Goal: Task Accomplishment & Management: Manage account settings

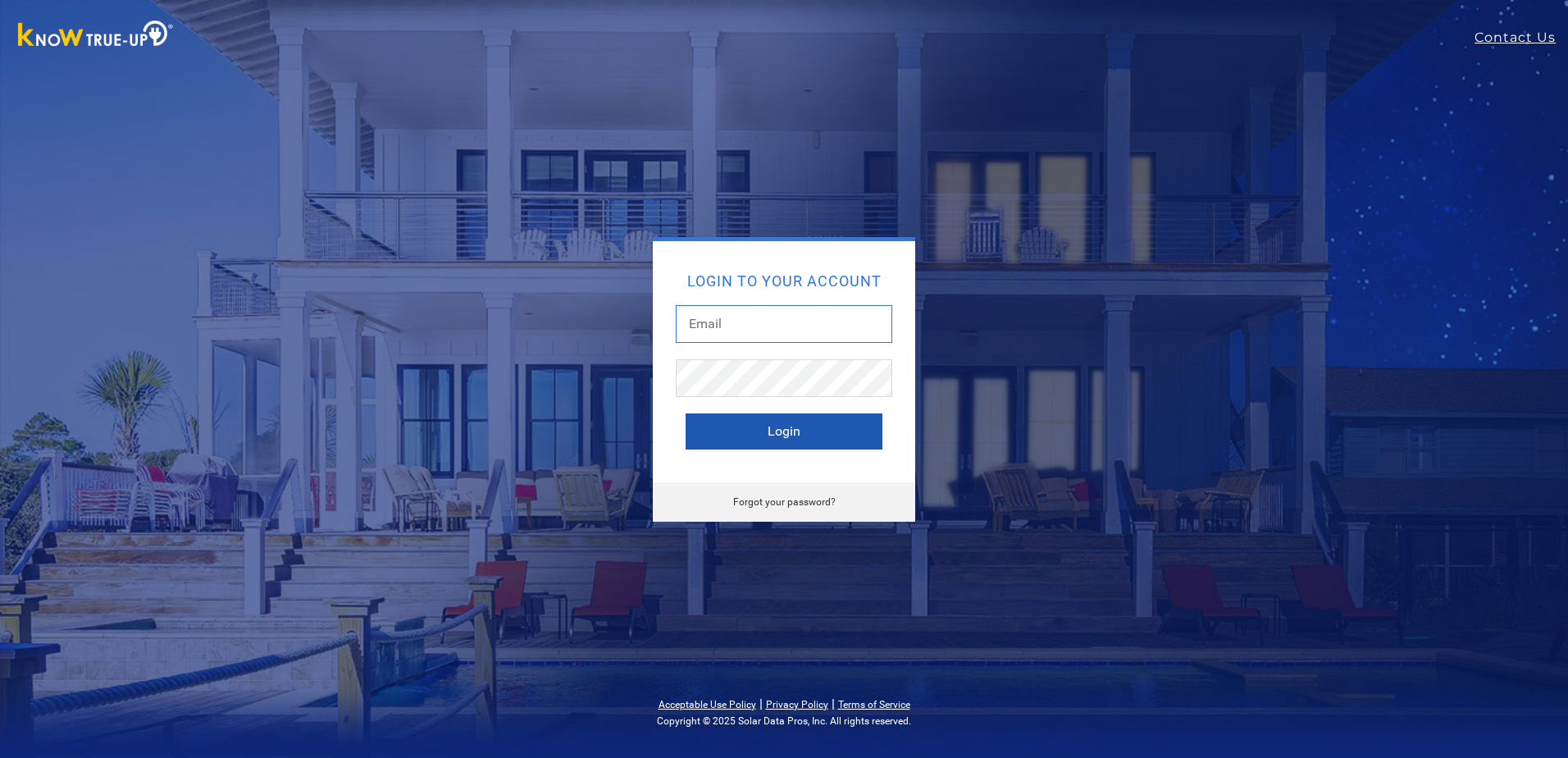
type input "danninics@gmail.com"
click at [781, 434] on button "Login" at bounding box center [784, 431] width 197 height 36
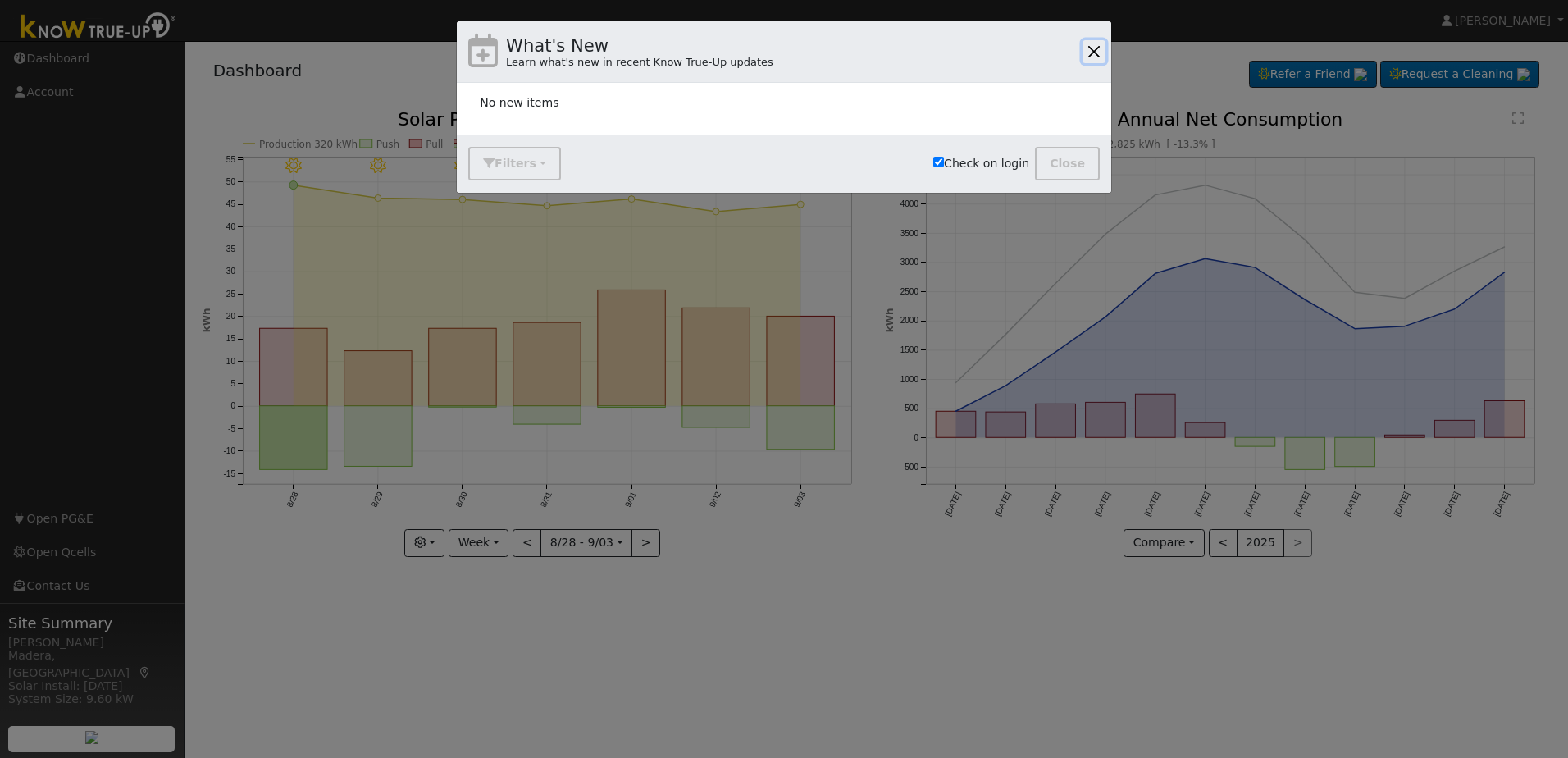
click at [1092, 49] on button "button" at bounding box center [1094, 51] width 23 height 23
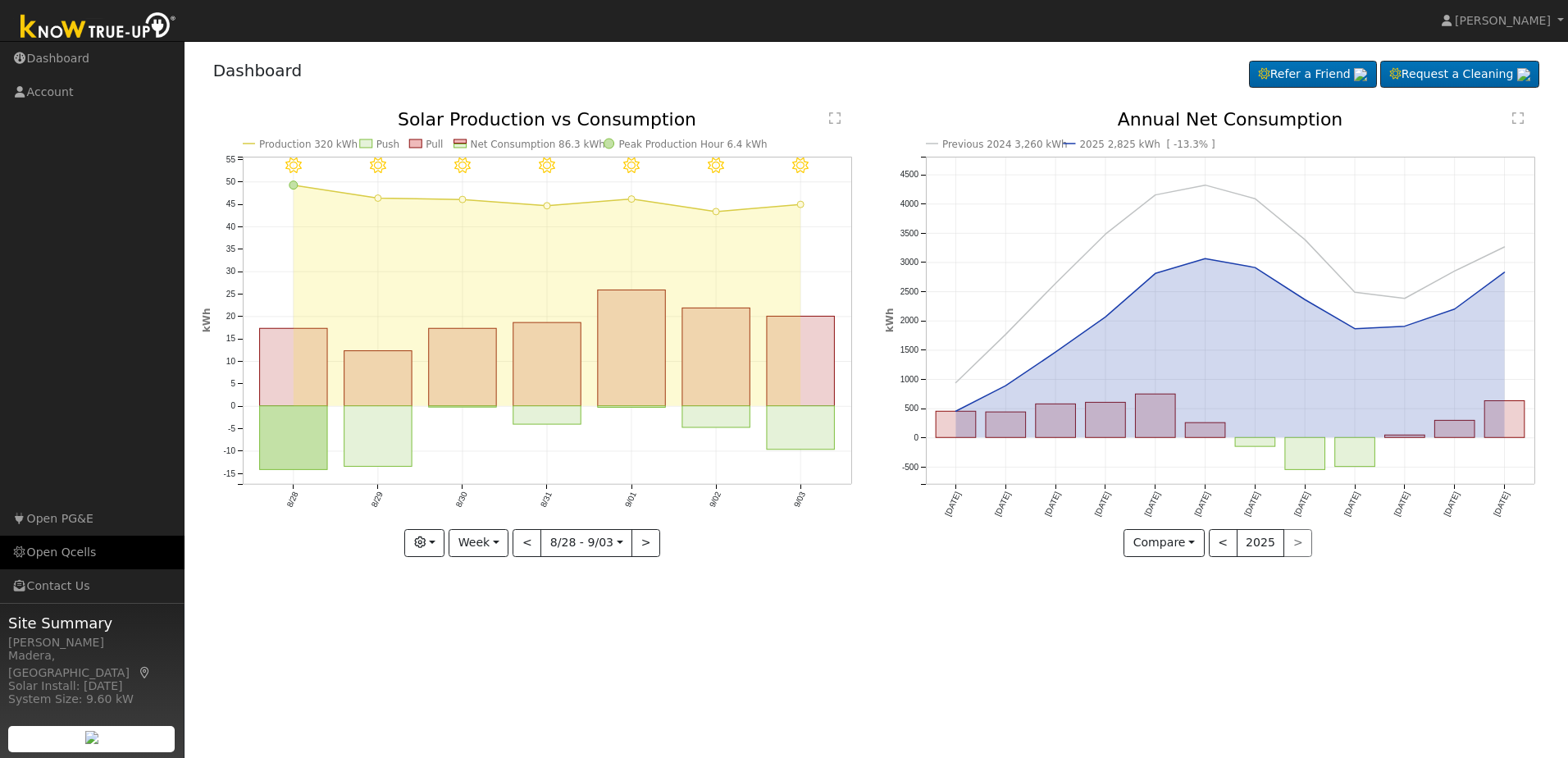
click at [74, 556] on link "Open Qcells" at bounding box center [92, 552] width 184 height 33
click at [1489, 14] on span "[PERSON_NAME]" at bounding box center [1503, 20] width 96 height 14
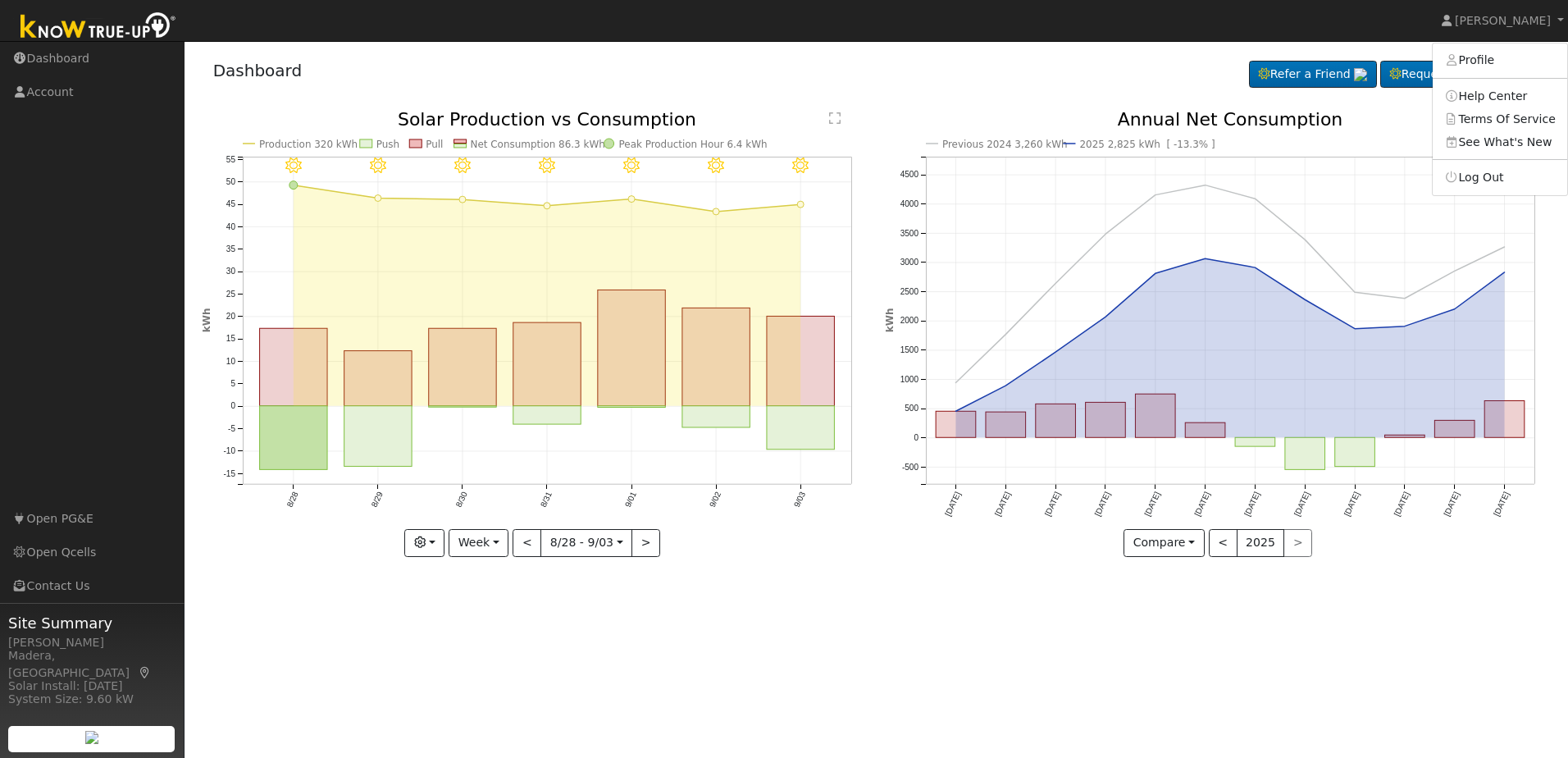
click at [946, 687] on div "User Profile First name Last name Email Email Notifications No Emails No Emails…" at bounding box center [876, 398] width 1384 height 716
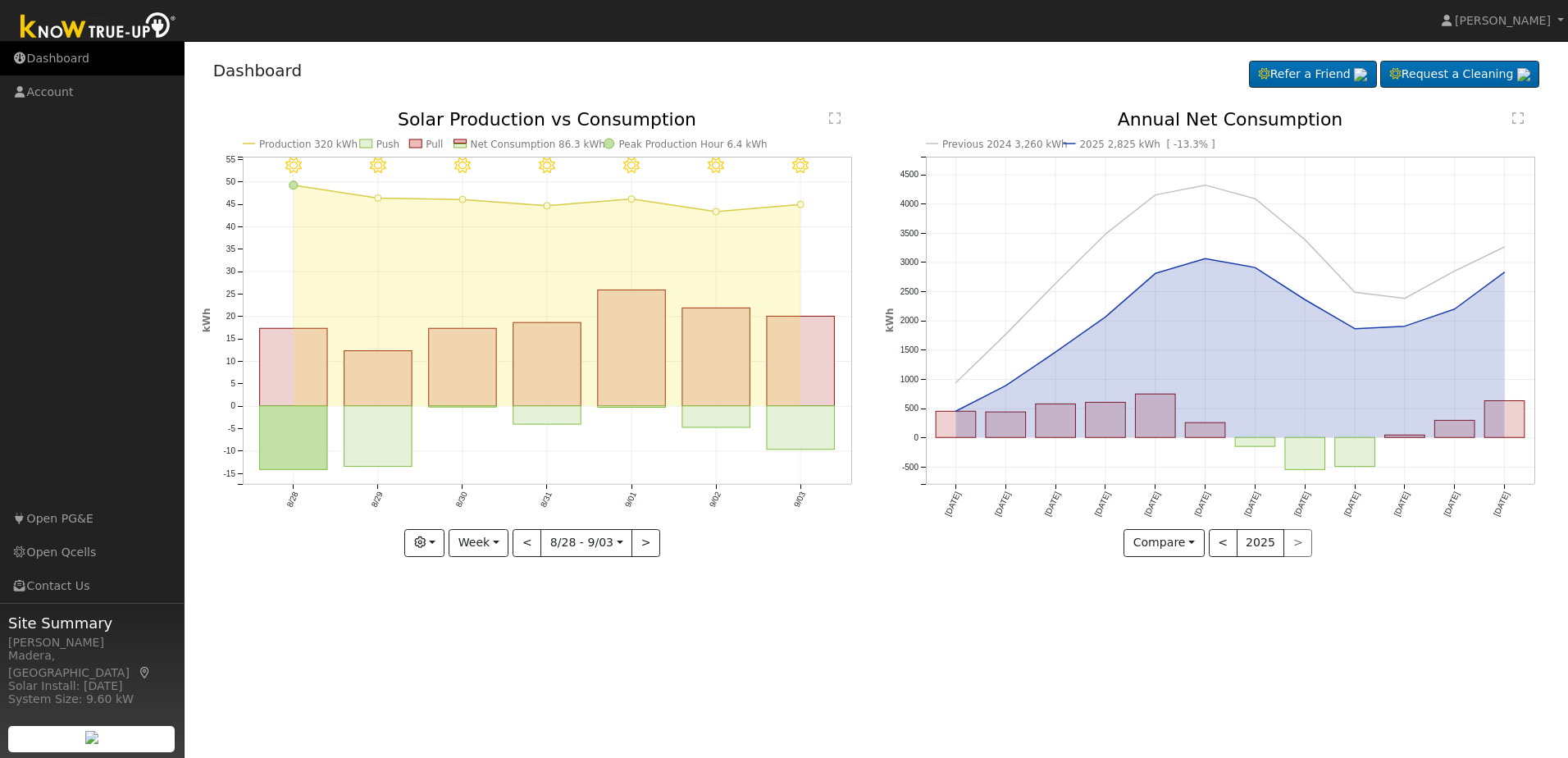
click at [65, 58] on link "Dashboard" at bounding box center [92, 58] width 184 height 33
click at [44, 89] on link "Account" at bounding box center [92, 92] width 184 height 33
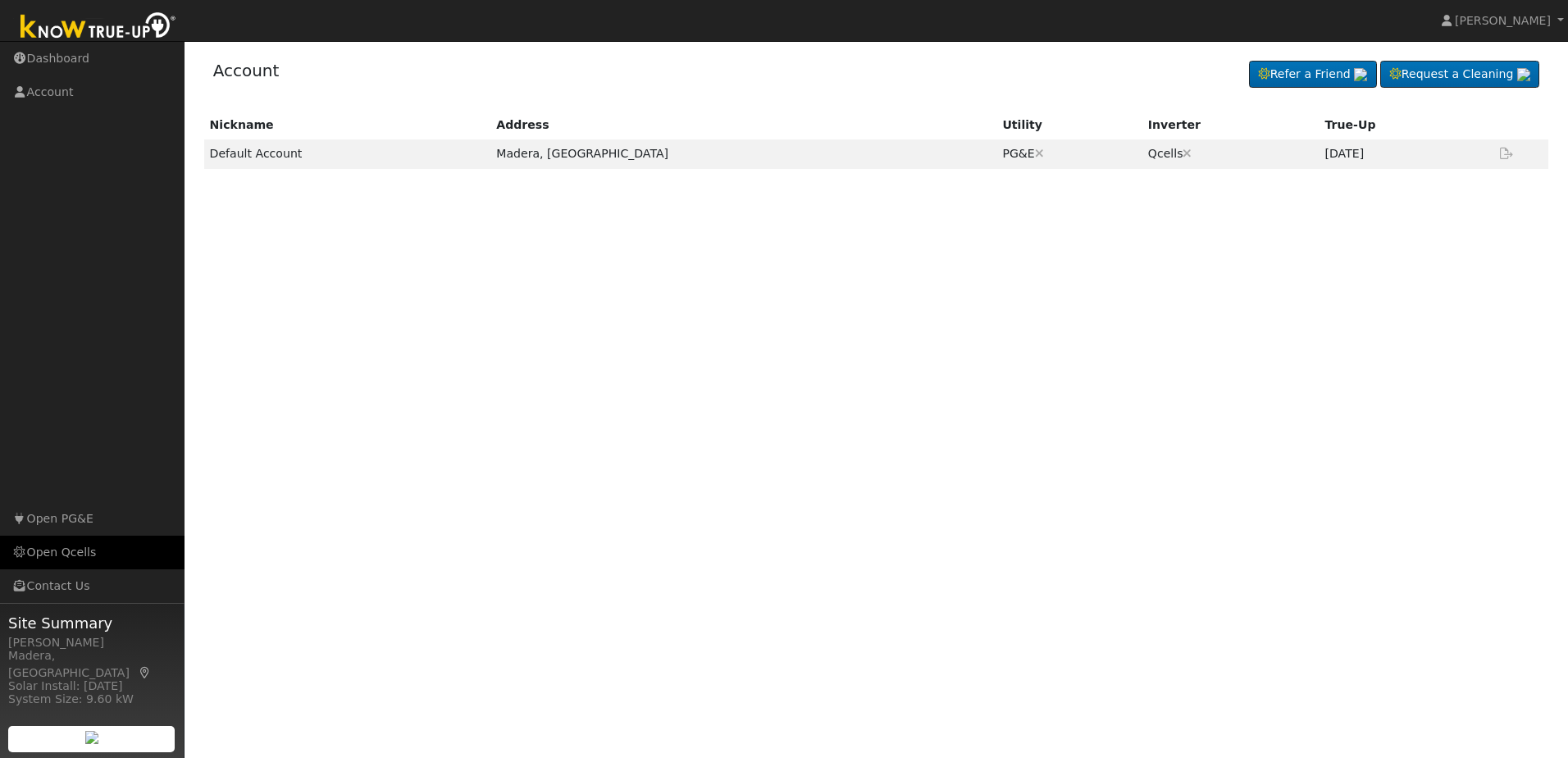
click at [62, 553] on link "Open Qcells" at bounding box center [92, 552] width 184 height 33
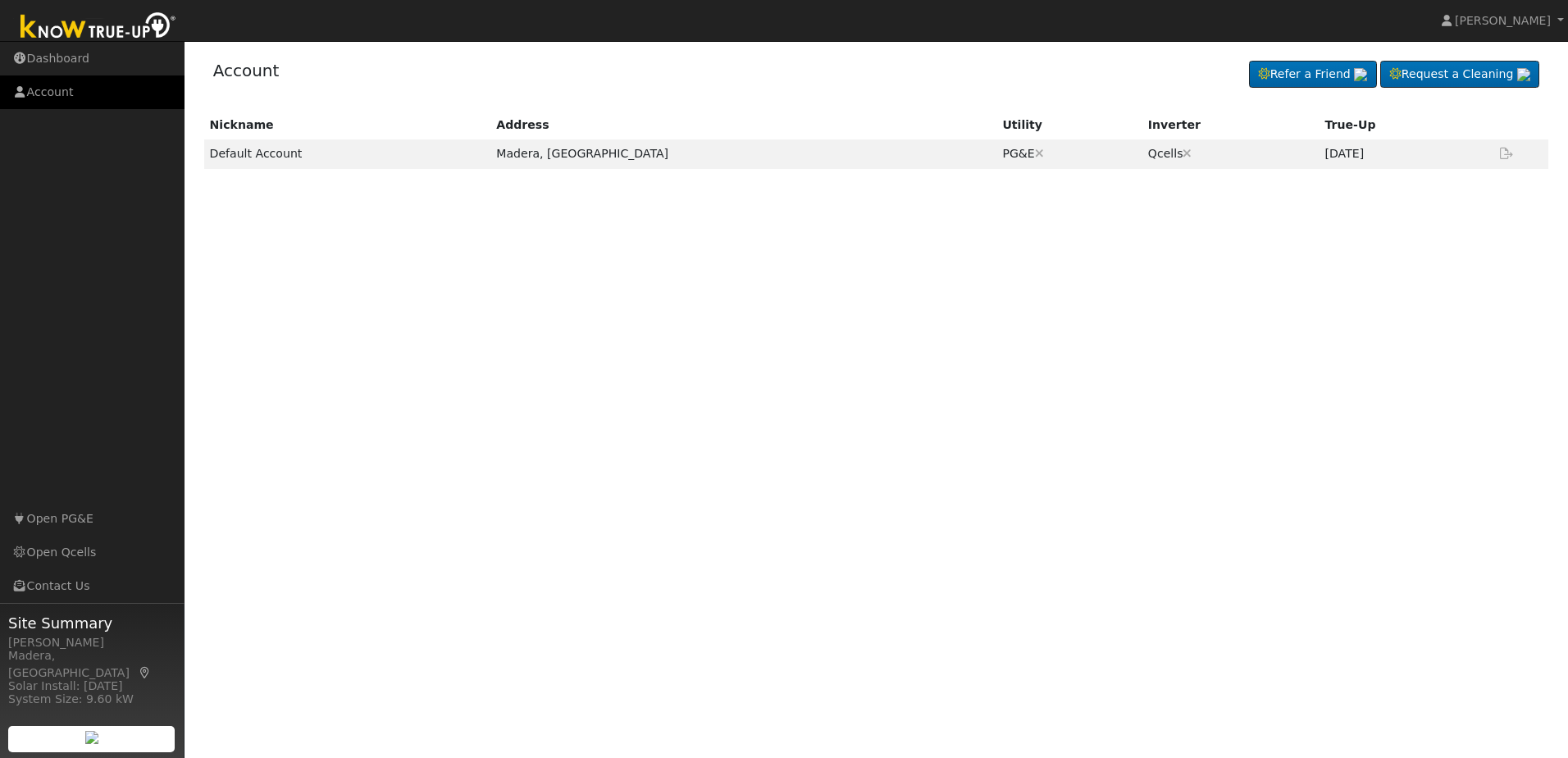
click at [56, 93] on link "Account" at bounding box center [92, 92] width 184 height 33
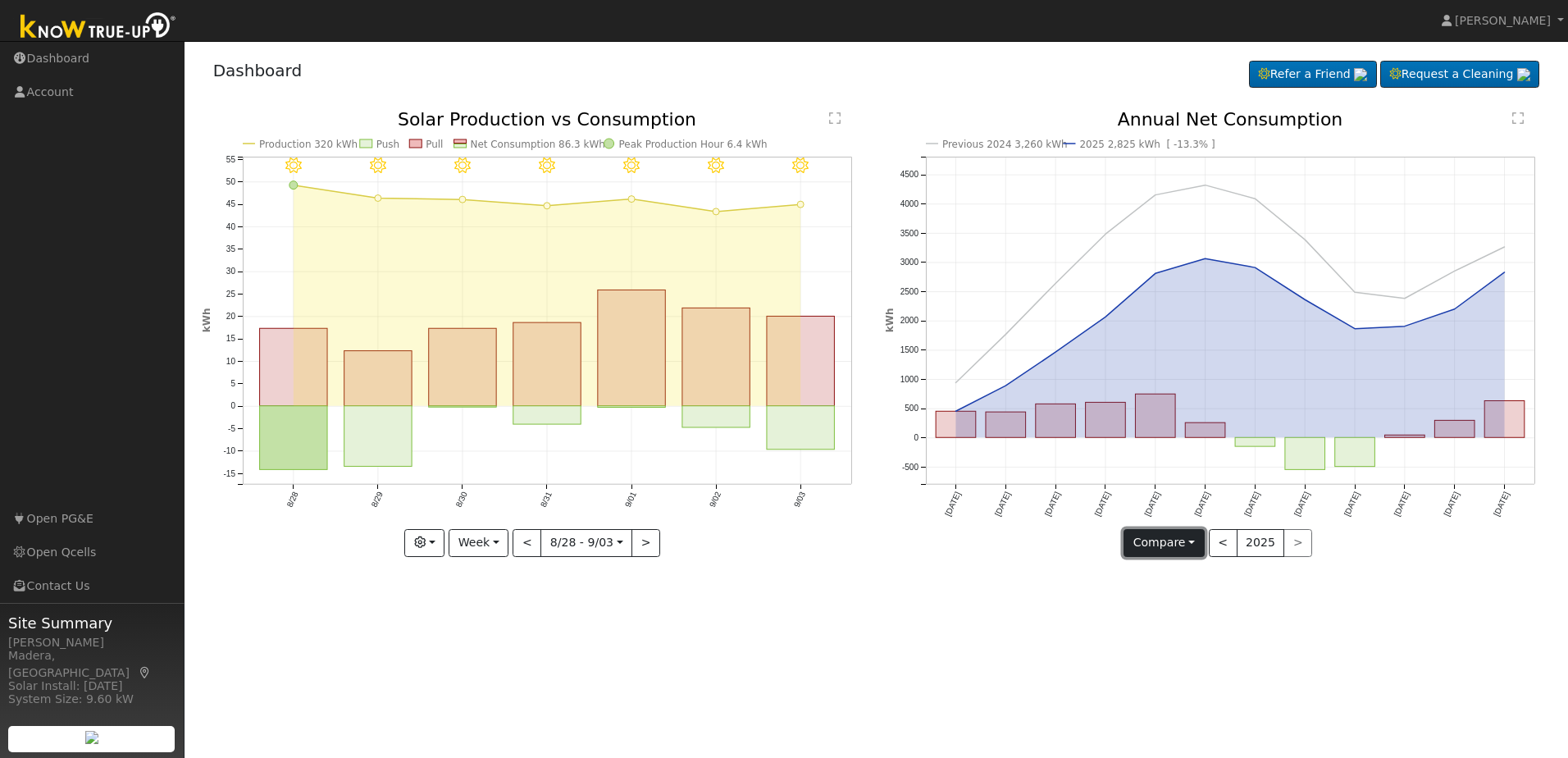
click at [1159, 536] on button "Compare" at bounding box center [1164, 542] width 81 height 28
click at [1174, 577] on link "Compare Previous" at bounding box center [1188, 576] width 128 height 23
click at [1158, 534] on button "Compare" at bounding box center [1164, 542] width 81 height 28
click at [1193, 604] on link "Current Year" at bounding box center [1188, 599] width 128 height 23
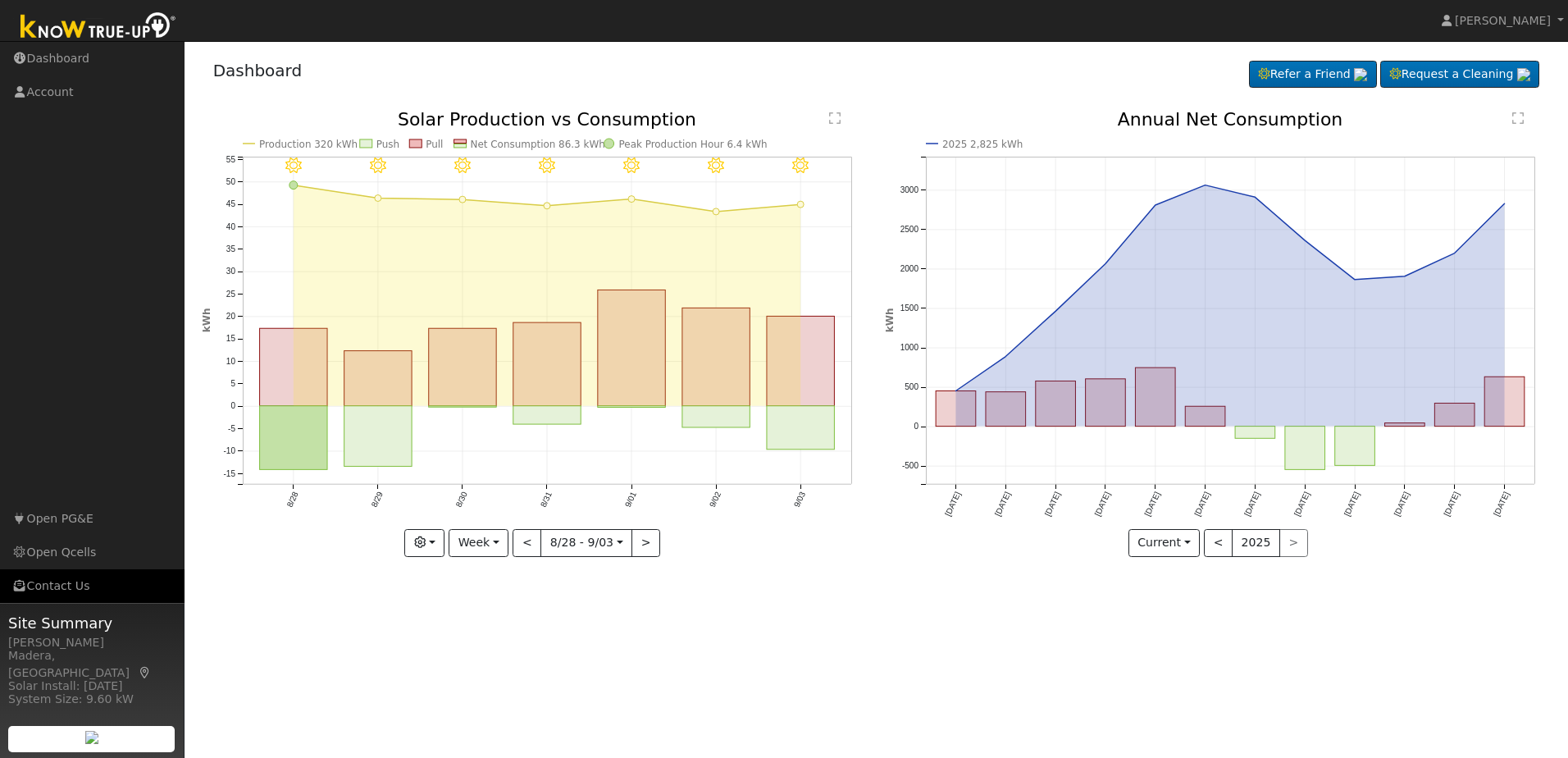
click at [66, 585] on link "Contact Us" at bounding box center [92, 585] width 184 height 33
click at [1491, 22] on span "[PERSON_NAME]" at bounding box center [1503, 20] width 96 height 14
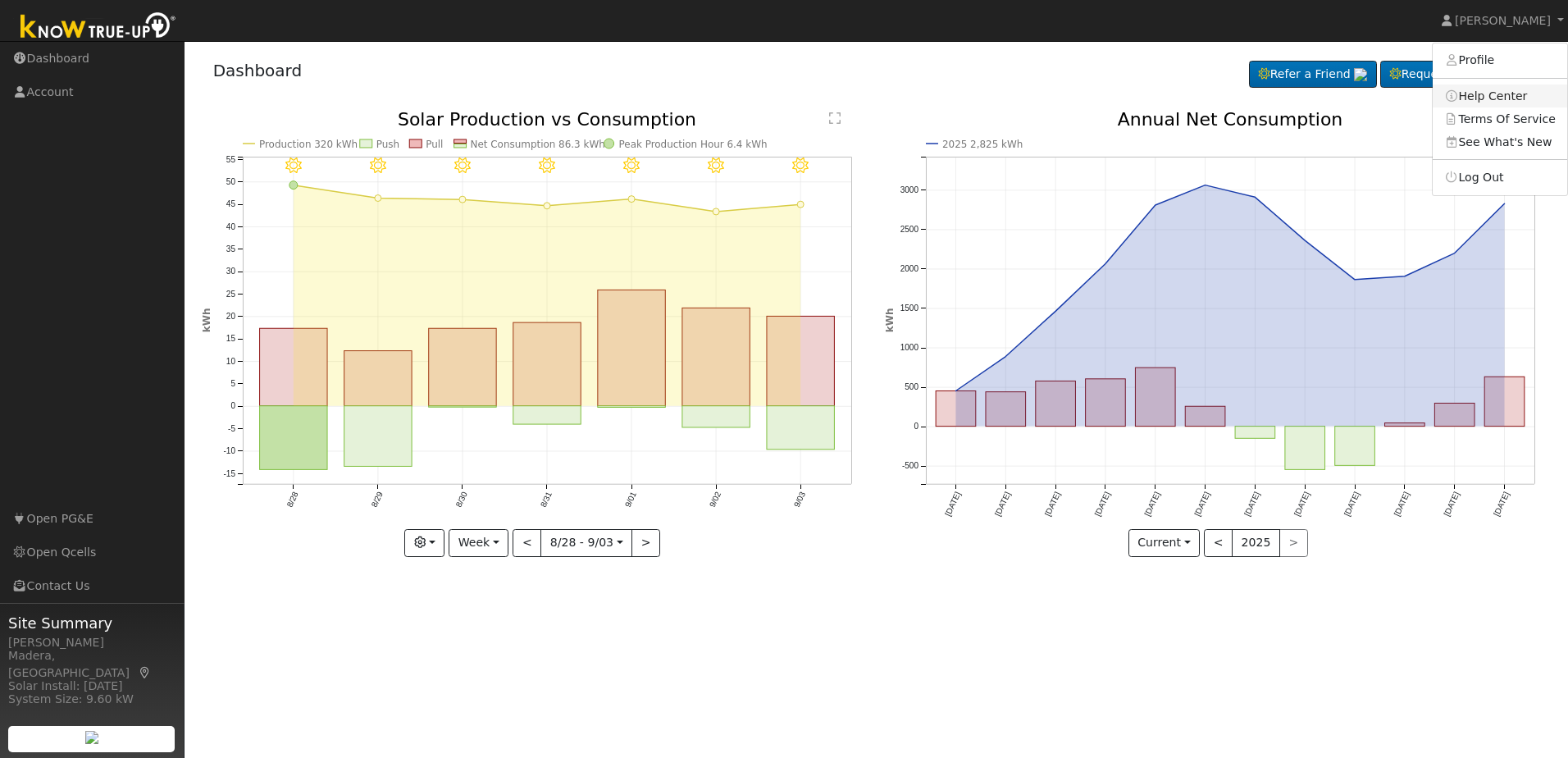
click at [1489, 93] on link "Help Center" at bounding box center [1500, 95] width 135 height 23
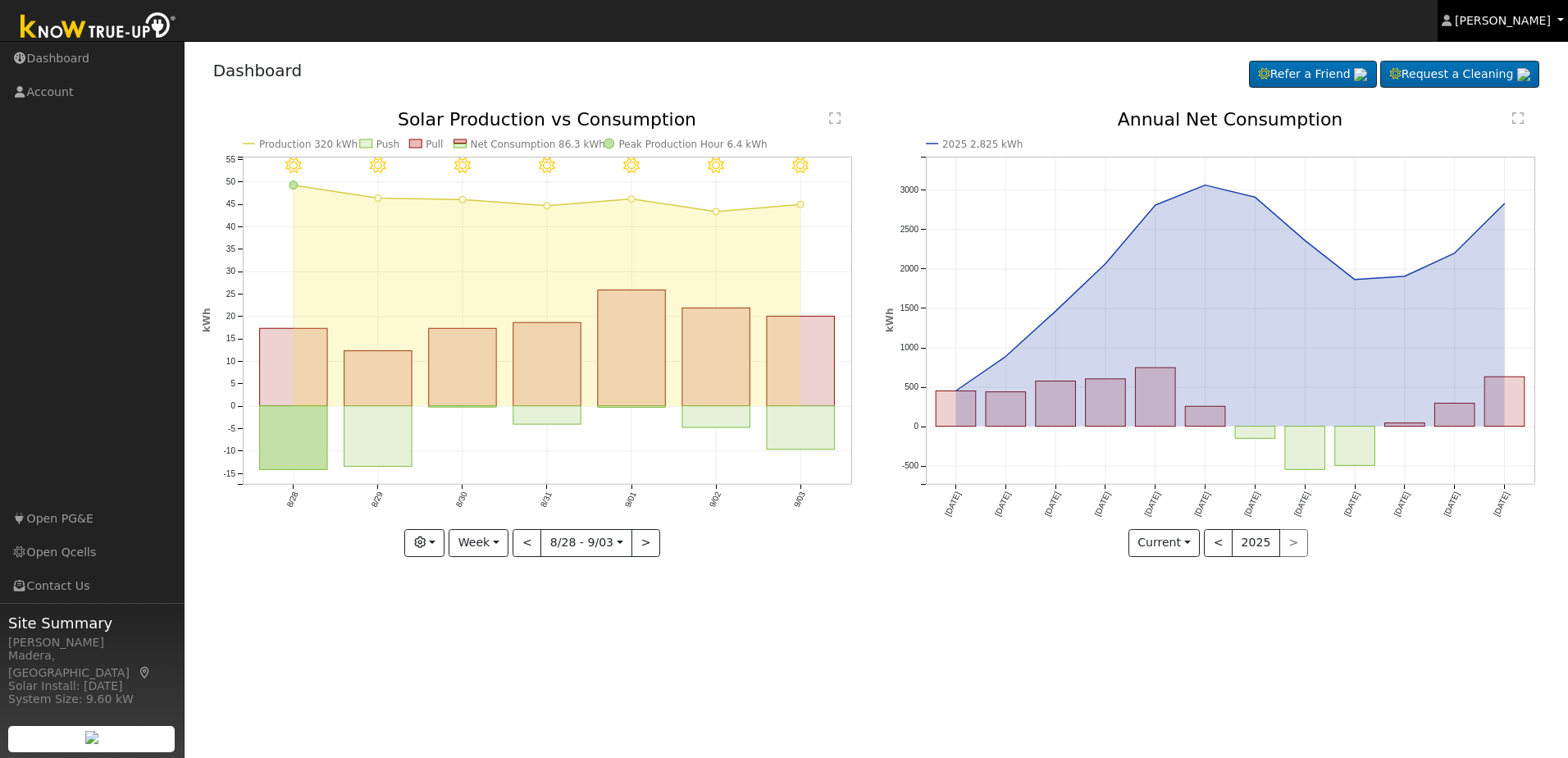
click at [1488, 24] on span "[PERSON_NAME]" at bounding box center [1503, 20] width 96 height 14
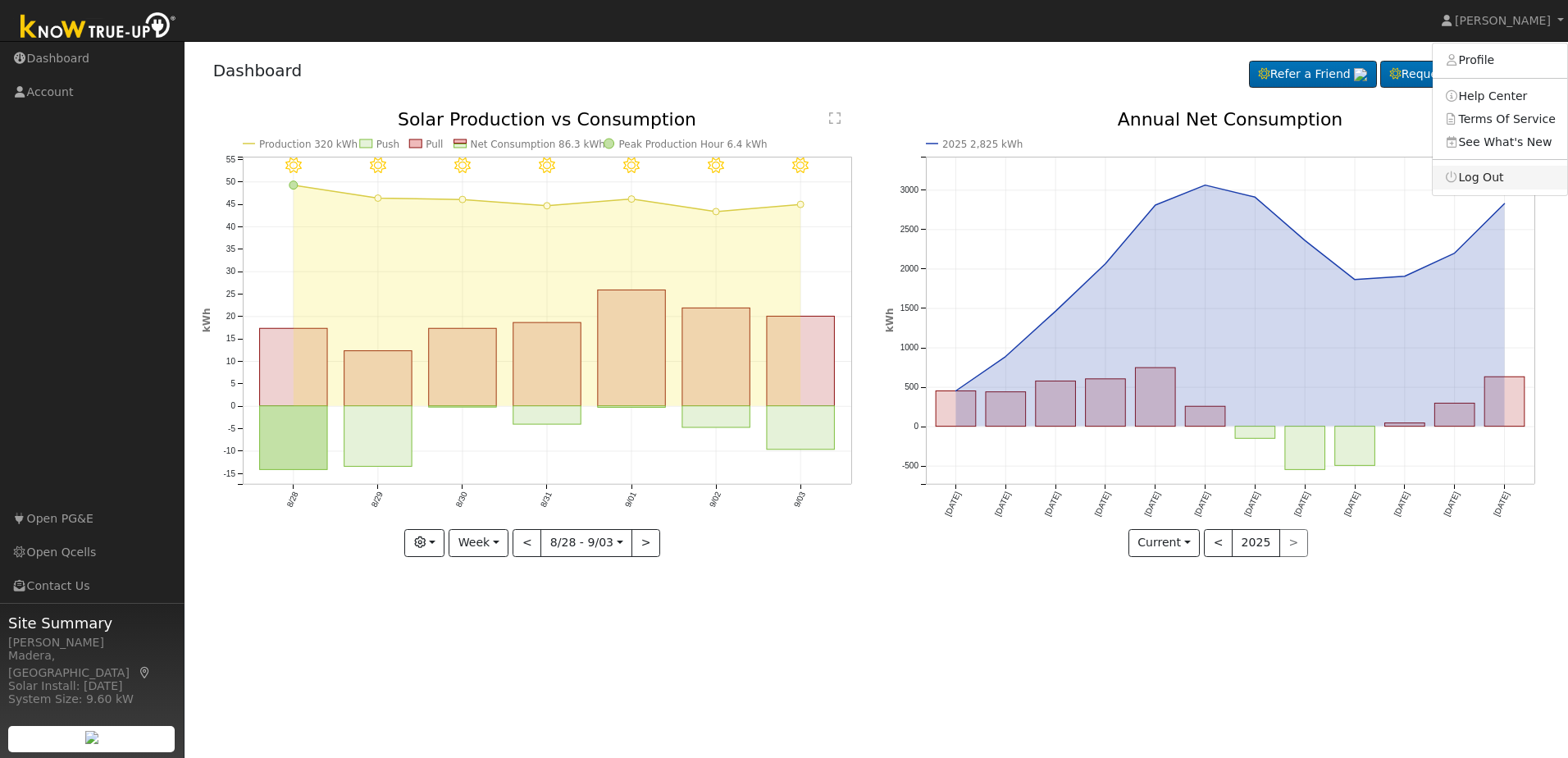
click at [1497, 181] on link "Log Out" at bounding box center [1500, 176] width 135 height 23
